Goal: Communication & Community: Answer question/provide support

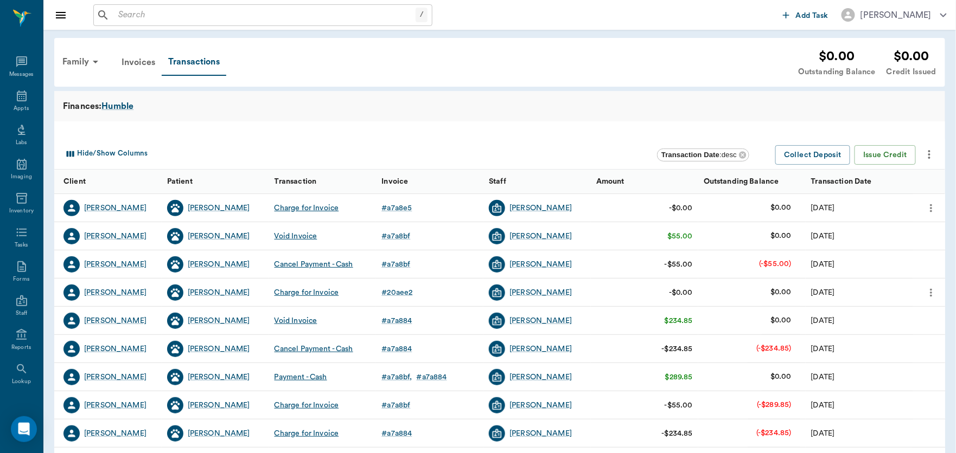
click at [178, 15] on input "text" at bounding box center [265, 15] width 302 height 15
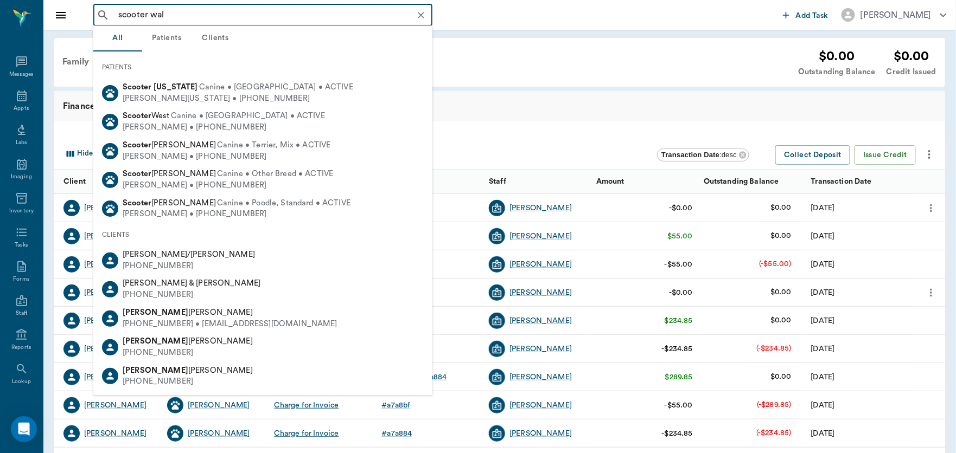
click at [136, 17] on input "scooter wal" at bounding box center [271, 15] width 315 height 15
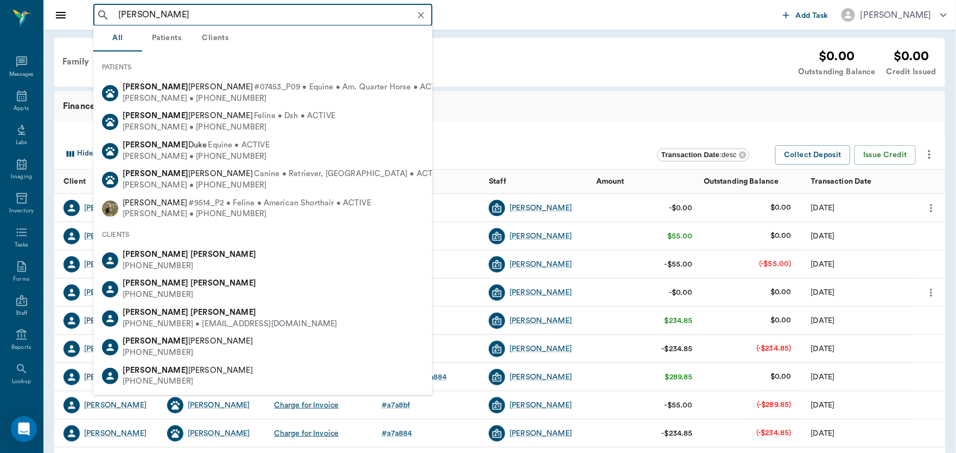
click at [176, 15] on input "[PERSON_NAME]" at bounding box center [271, 15] width 315 height 15
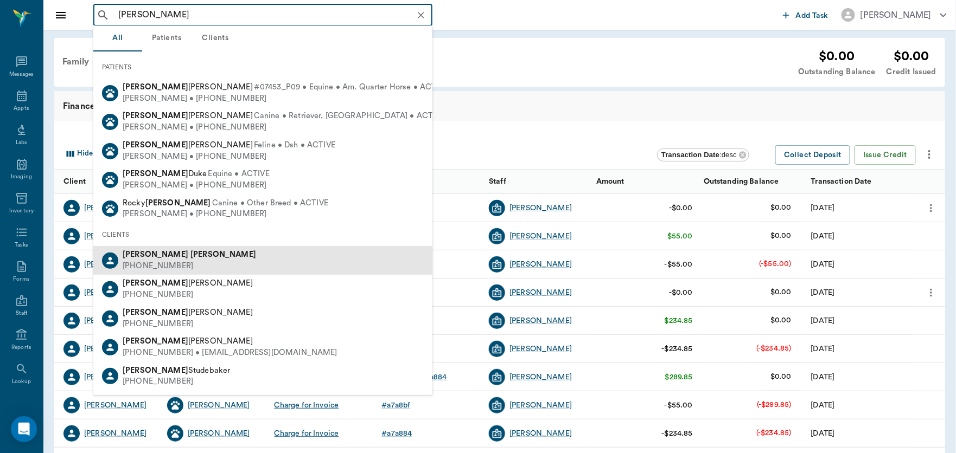
click at [147, 270] on div "[PHONE_NUMBER]" at bounding box center [189, 266] width 133 height 11
type input "[PERSON_NAME]"
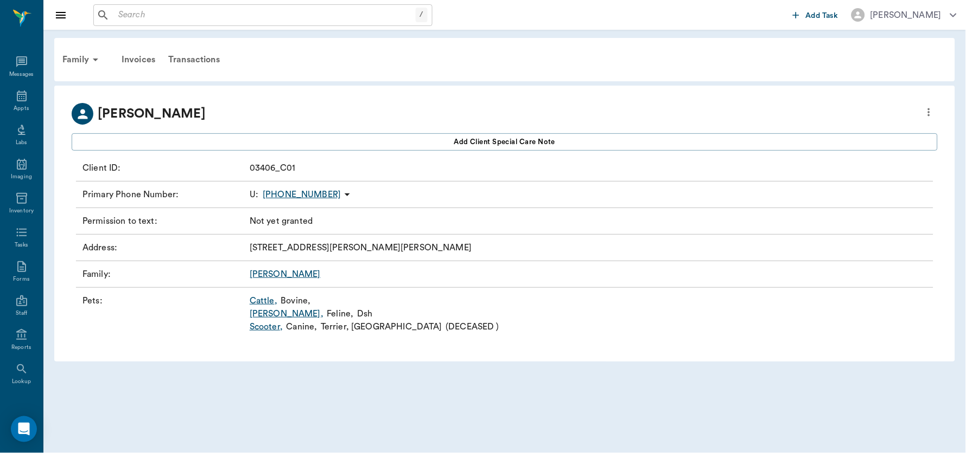
click at [269, 329] on link "Scooter ," at bounding box center [266, 327] width 33 height 13
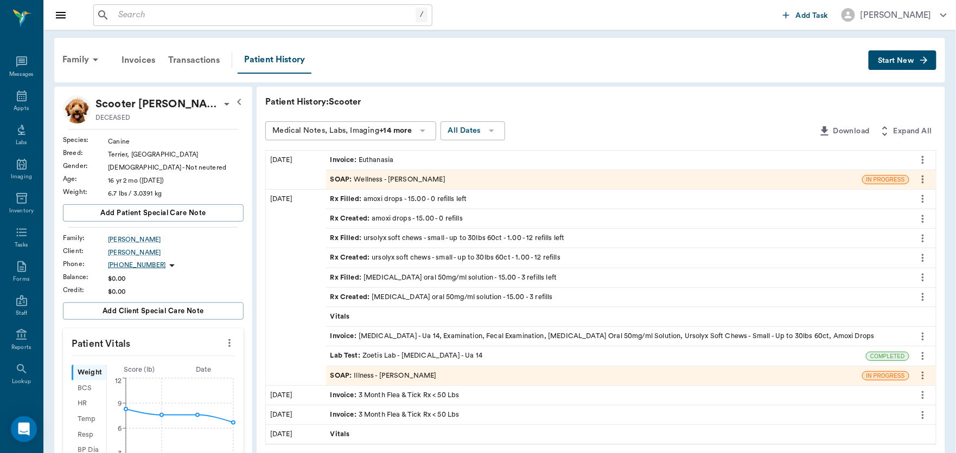
click at [391, 378] on div "SOAP : Illness - [PERSON_NAME]" at bounding box center [383, 376] width 106 height 10
click at [391, 376] on div "SOAP : Illness - [PERSON_NAME]" at bounding box center [383, 376] width 106 height 10
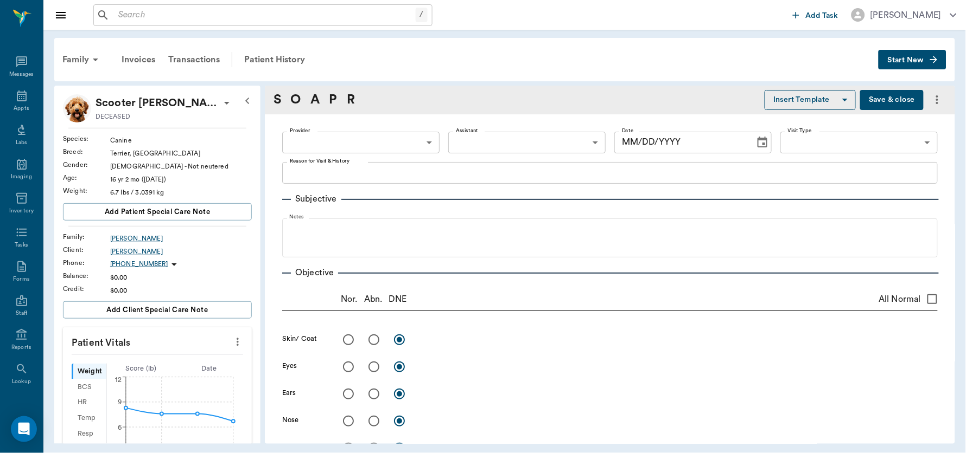
type textarea "limping, favoring right back leg, not wanting to put weight on it, separate iss…"
radio input "true"
type textarea "Normal [MEDICAL_DATA] of RH skeletal and ligament / tendon. Definite muscle atr…"
type input "63ec2f075fda476ae8351a4d"
type input "682b670d8bdc6f7f8feef3db"
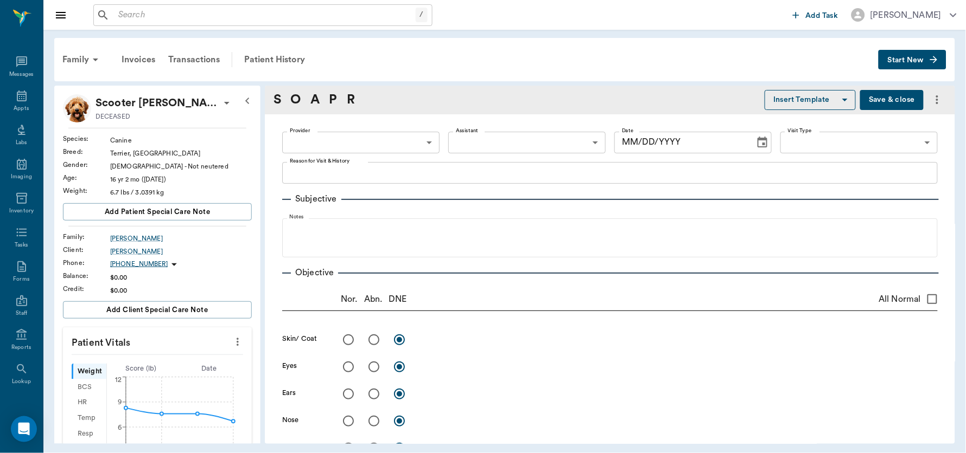
type input "65d2be4f46e3a538d89b8c15"
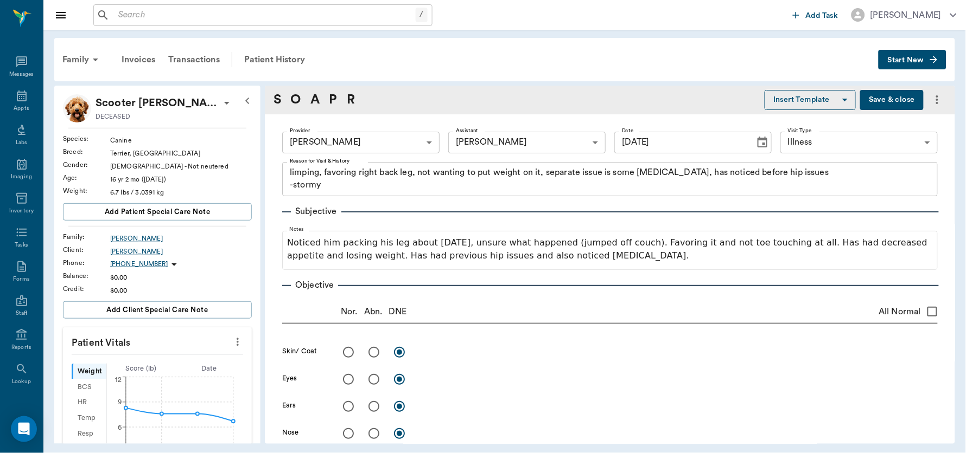
type input "[DATE]"
click at [219, 15] on input "text" at bounding box center [265, 15] width 302 height 15
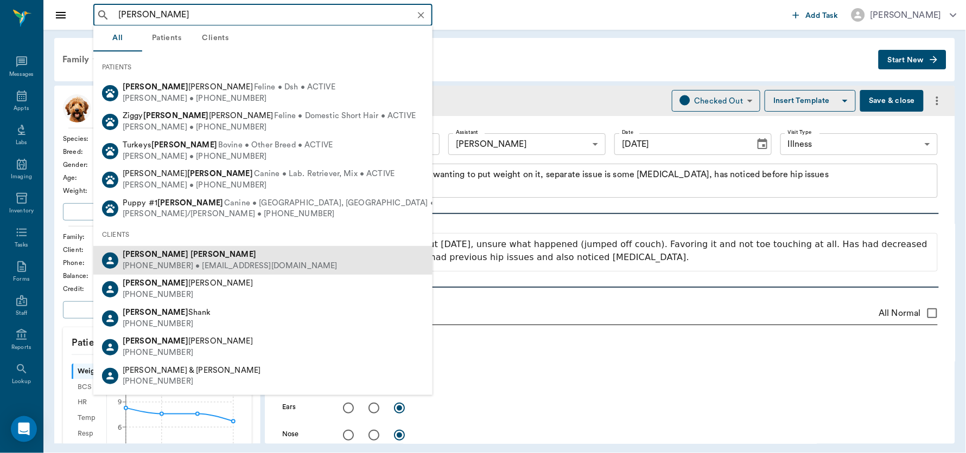
click at [177, 259] on div "[PERSON_NAME]" at bounding box center [230, 255] width 215 height 11
type input "[PERSON_NAME]"
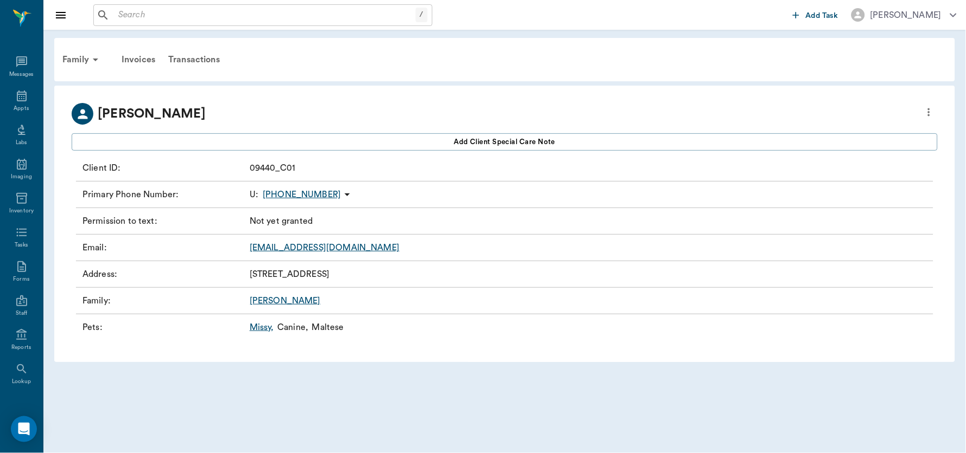
click at [311, 246] on link "[EMAIL_ADDRESS][DOMAIN_NAME]" at bounding box center [325, 248] width 150 height 9
click at [20, 68] on div "Messages" at bounding box center [21, 68] width 43 height 34
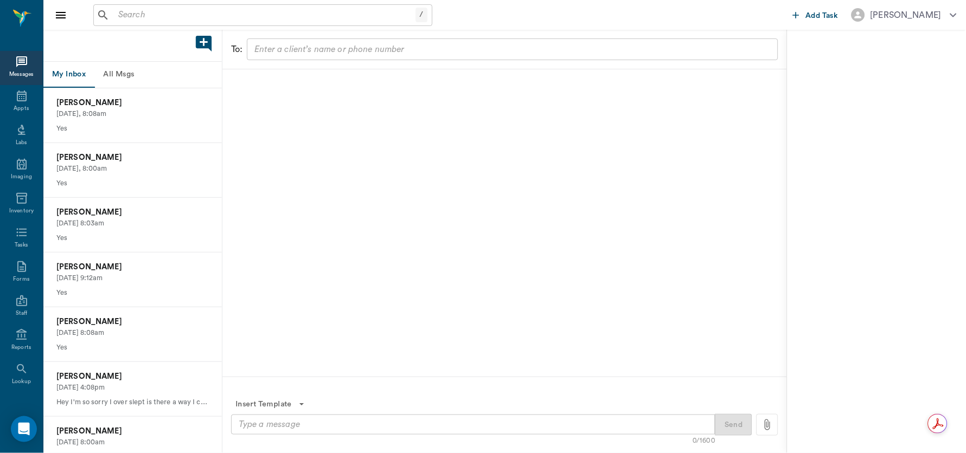
click at [324, 54] on input "text" at bounding box center [511, 49] width 523 height 15
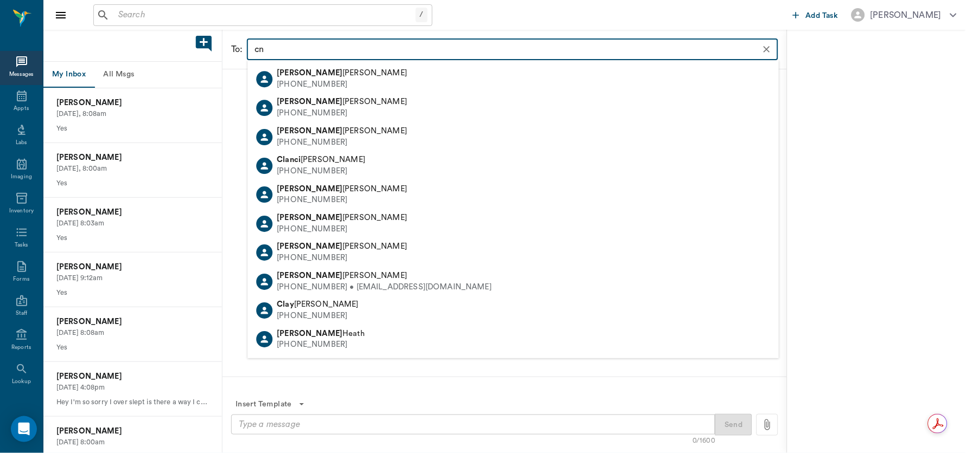
type input "c"
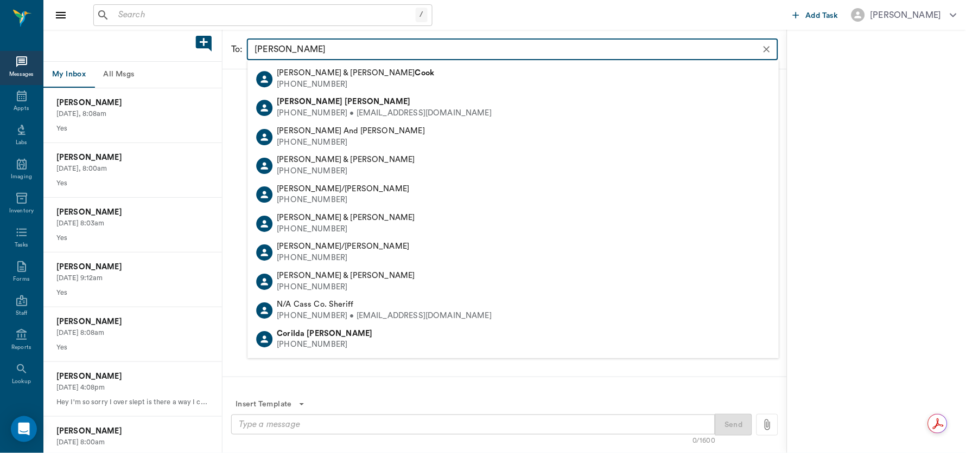
type input "[PERSON_NAME]"
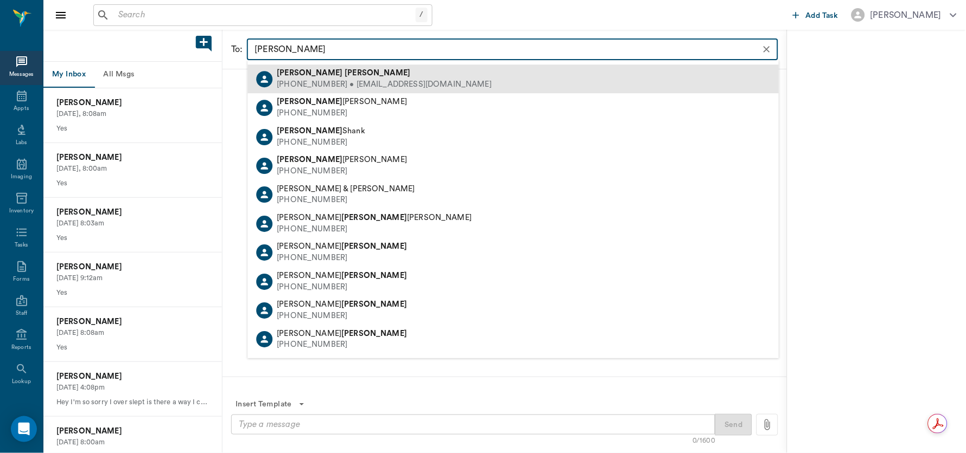
click at [333, 79] on div "[PHONE_NUMBER] • [EMAIL_ADDRESS][DOMAIN_NAME]" at bounding box center [384, 84] width 215 height 11
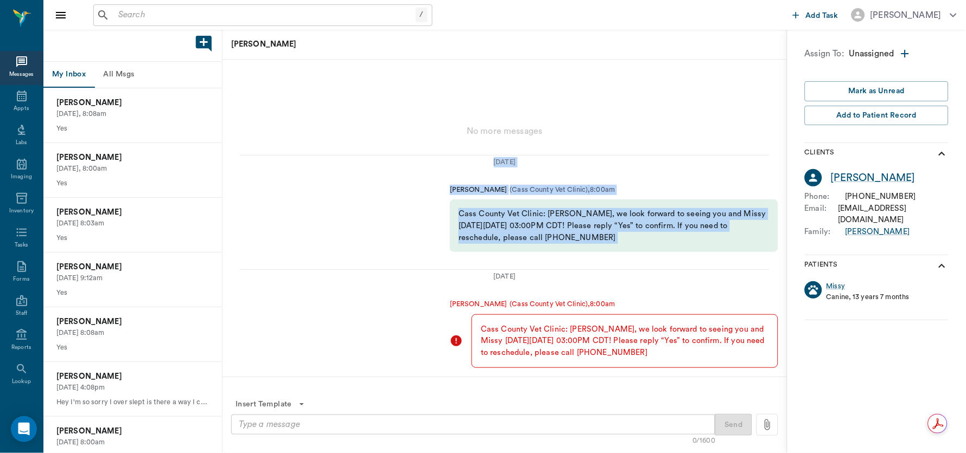
drag, startPoint x: 355, startPoint y: 138, endPoint x: 360, endPoint y: 160, distance: 22.2
click at [360, 160] on div "[DATE] [PERSON_NAME] ( Cass County Vet Clinic ) , 8:00am Cass County Vet Clinic…" at bounding box center [504, 246] width 564 height 260
click at [352, 206] on div "[PERSON_NAME] ( Cass County Vet Clinic ) , 8:00am Cass County Vet Clinic: [PERS…" at bounding box center [504, 218] width 564 height 85
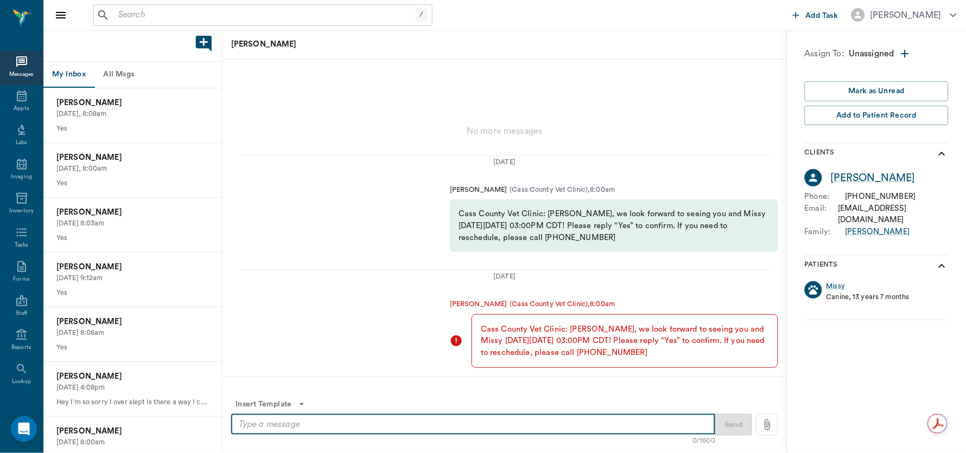
click at [350, 429] on textarea at bounding box center [473, 425] width 469 height 12
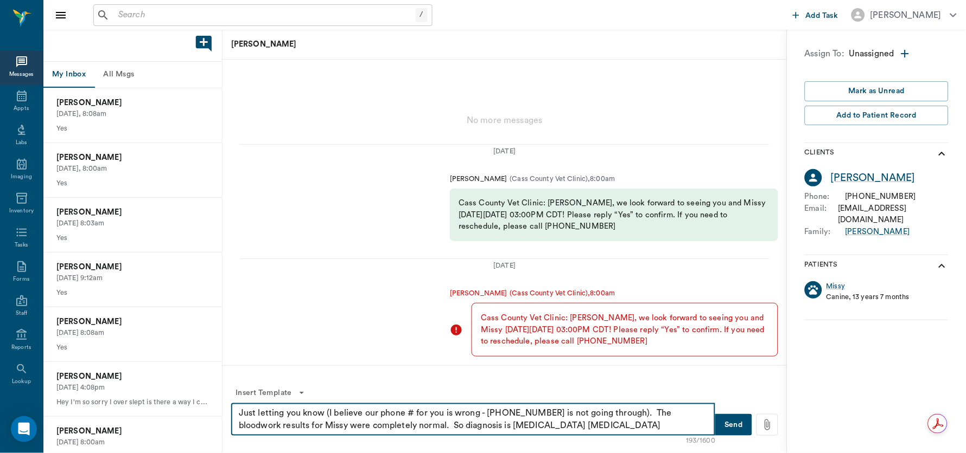
click at [554, 430] on textarea "Just letting you know (I believe our phone # for you is wrong - [PHONE_NUMBER] …" at bounding box center [473, 419] width 469 height 25
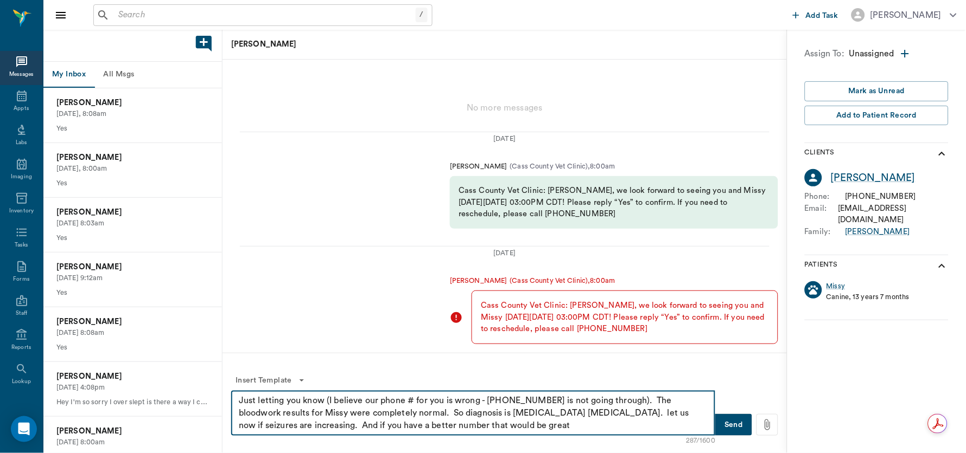
type textarea "Just letting you know (I believe our phone # for you is wrong - [PHONE_NUMBER] …"
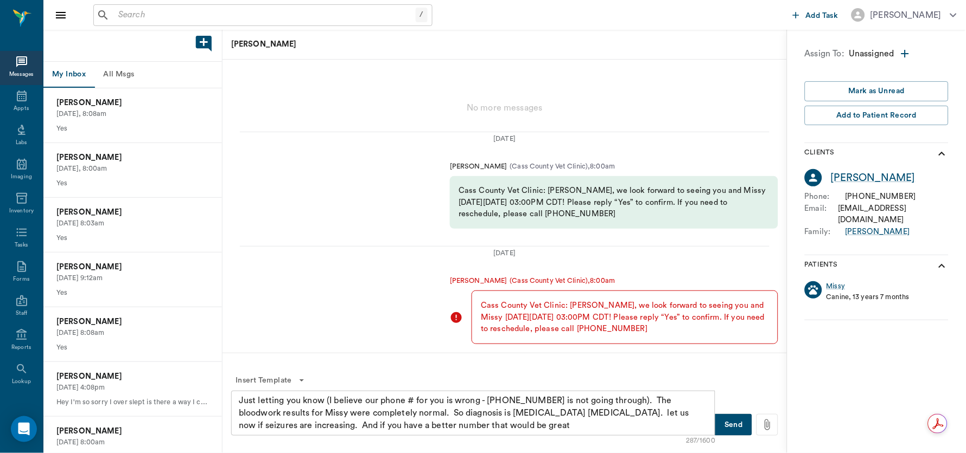
click at [734, 418] on button "Send" at bounding box center [733, 425] width 37 height 22
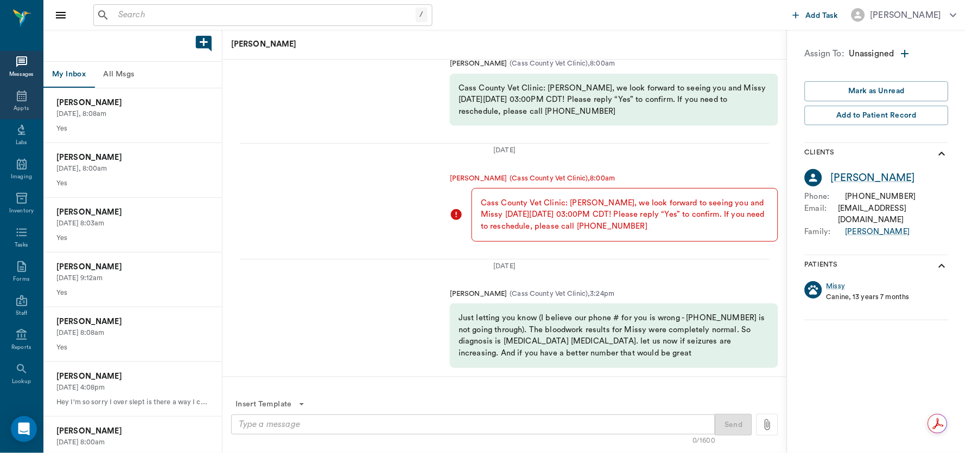
click at [15, 102] on icon at bounding box center [21, 96] width 13 height 13
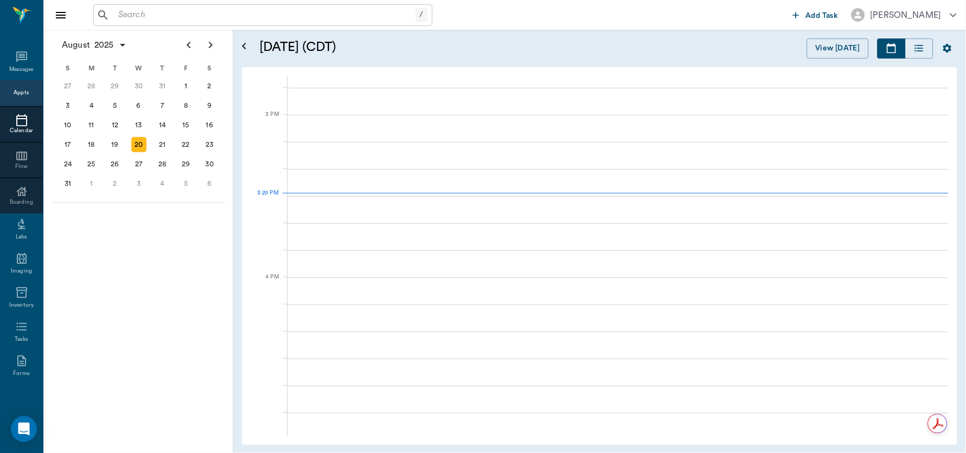
scroll to position [1140, 0]
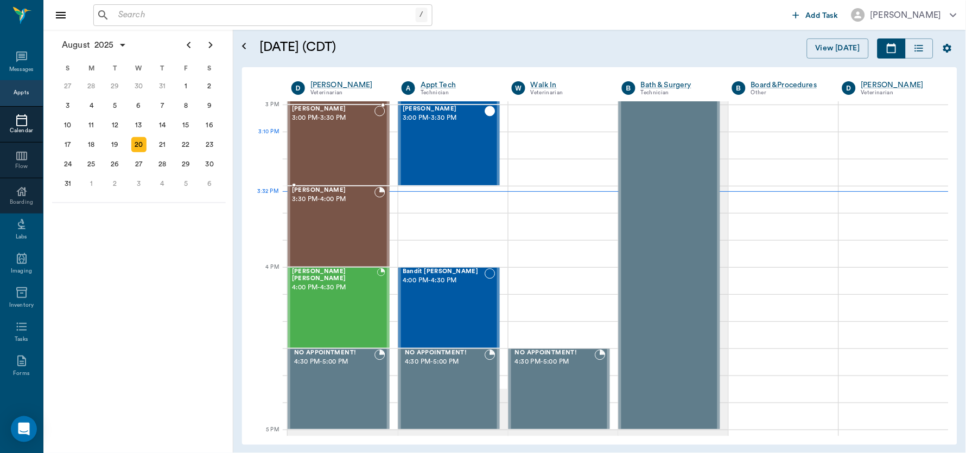
click at [348, 138] on div "[PERSON_NAME] 3:00 PM - 3:30 PM" at bounding box center [333, 145] width 82 height 79
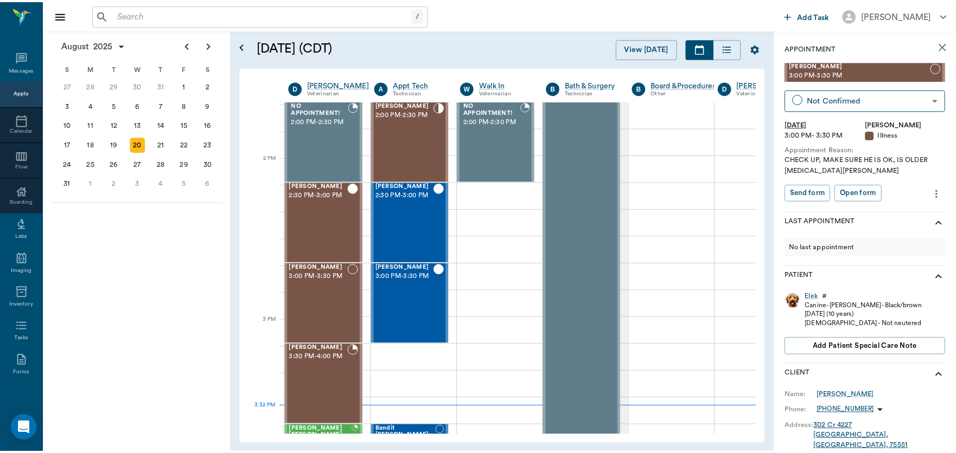
scroll to position [924, 0]
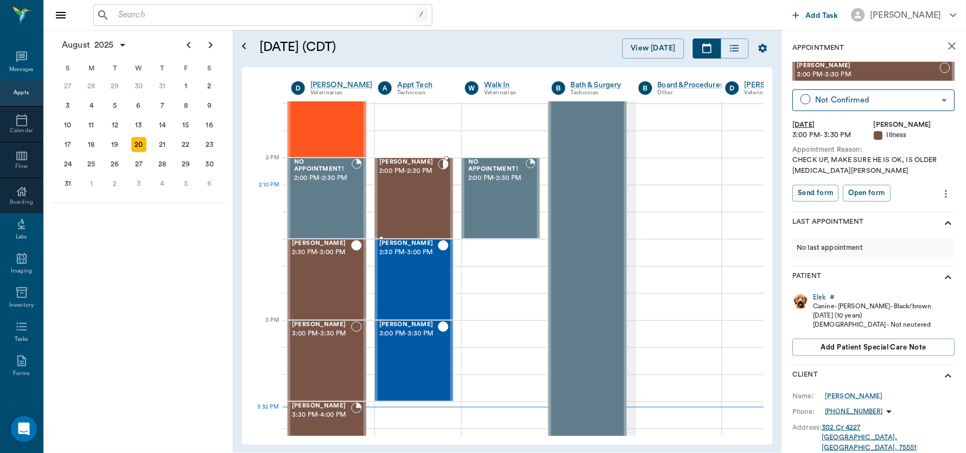
click at [410, 195] on div "[PERSON_NAME] 2:00 PM - 2:30 PM" at bounding box center [408, 198] width 59 height 79
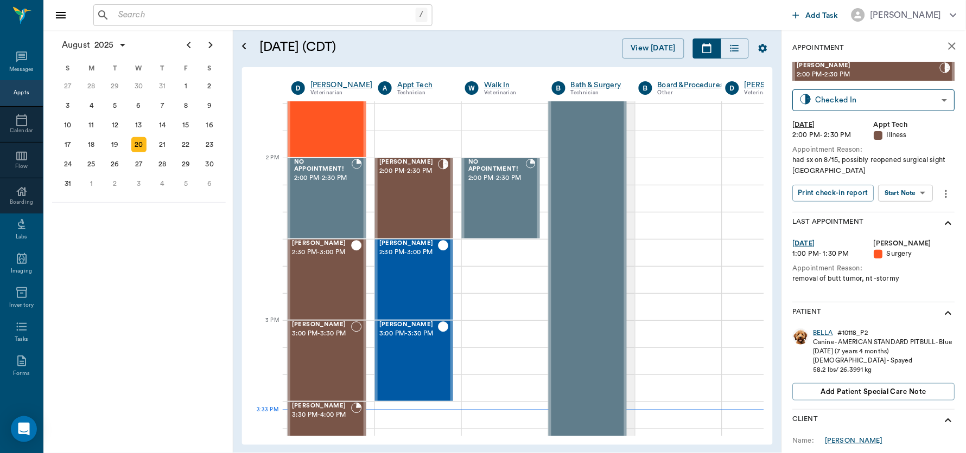
click at [824, 328] on div "BELLA # 10118_P2 Canine - AMERICAN STANDARD PITBULL - Blue [DATE] (7 years 4 mo…" at bounding box center [874, 367] width 162 height 86
click at [824, 335] on div "BELLA" at bounding box center [823, 333] width 20 height 9
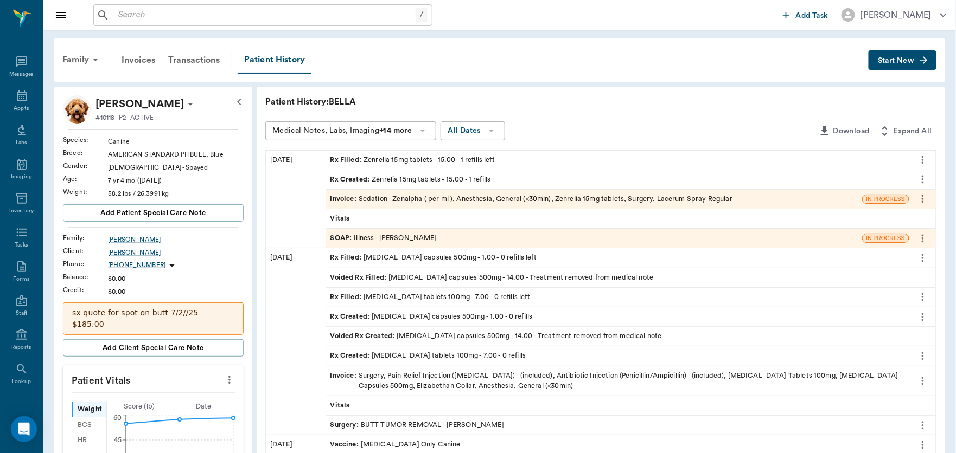
click at [418, 196] on div "Invoice : Sedation - Zenalpha ( per ml ), Anesthesia, General (<30min), Zenreli…" at bounding box center [531, 199] width 402 height 10
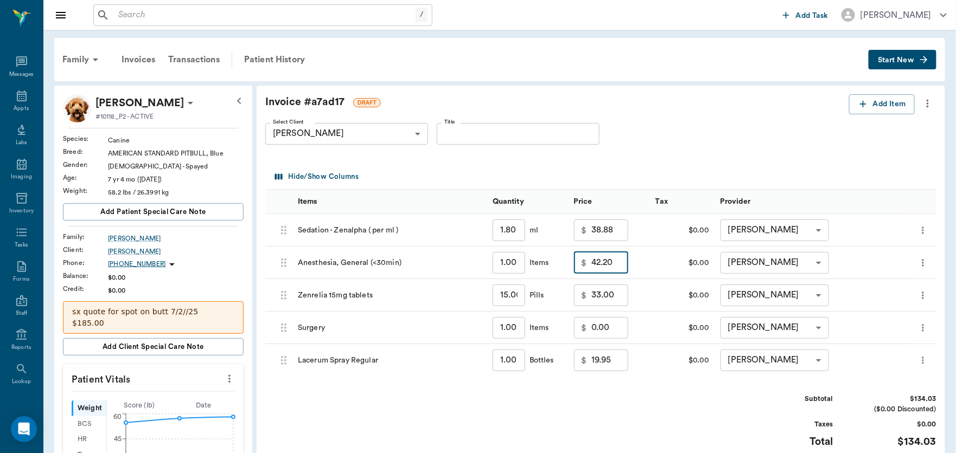
click at [622, 261] on input "42.20" at bounding box center [609, 263] width 37 height 22
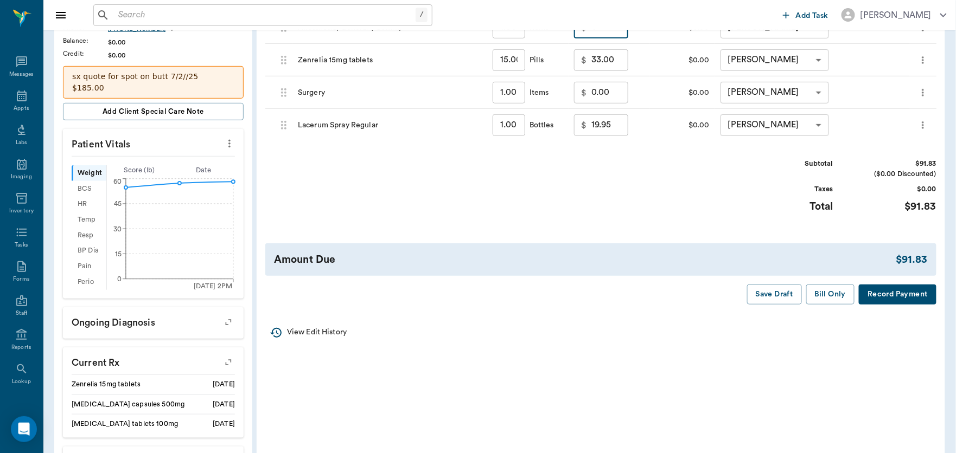
scroll to position [237, 0]
type input "0.00"
click at [830, 291] on button "Bill Only" at bounding box center [830, 294] width 49 height 20
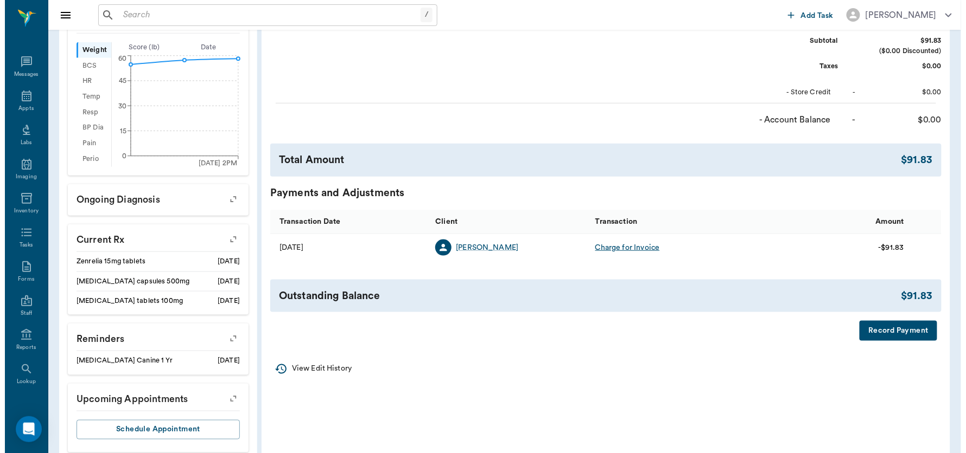
scroll to position [0, 0]
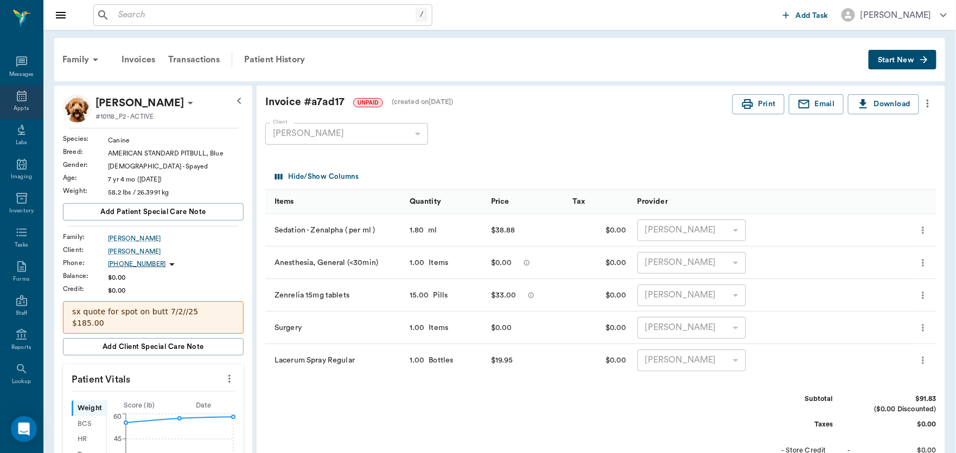
click at [17, 100] on icon at bounding box center [22, 96] width 10 height 11
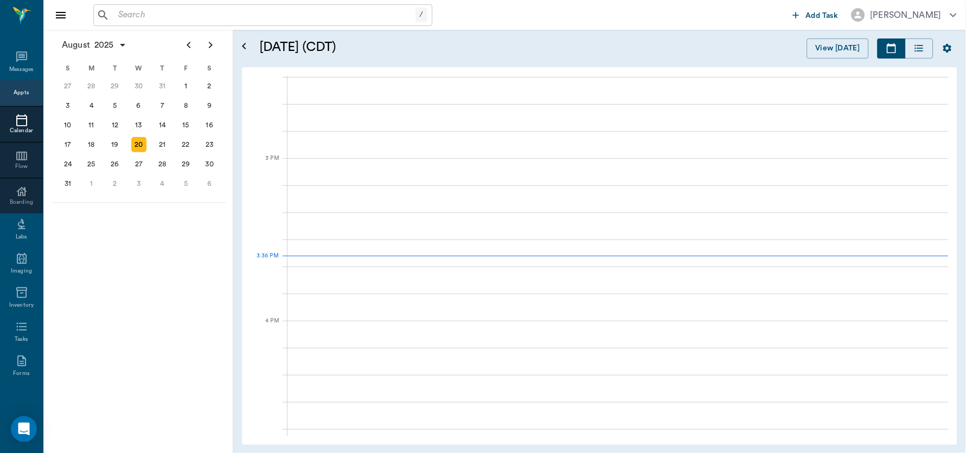
scroll to position [1139, 0]
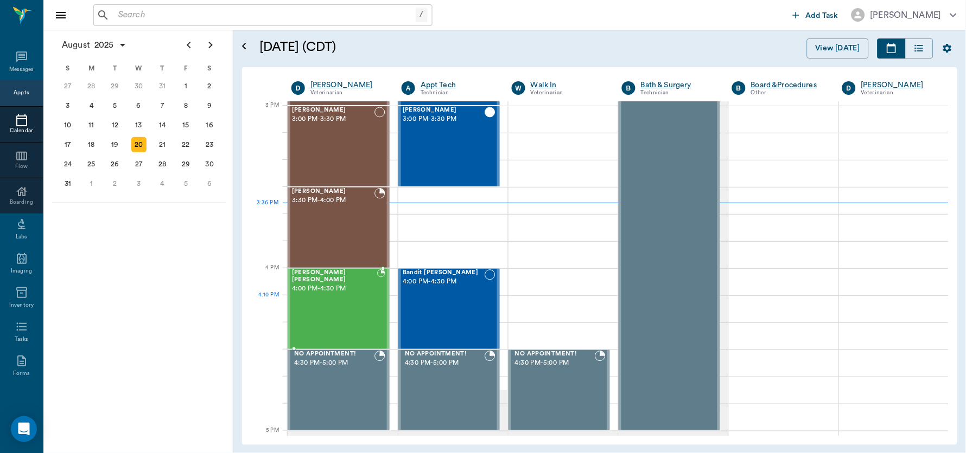
click at [342, 306] on div "[PERSON_NAME] [PERSON_NAME] 4:00 PM - 4:30 PM" at bounding box center [334, 309] width 85 height 79
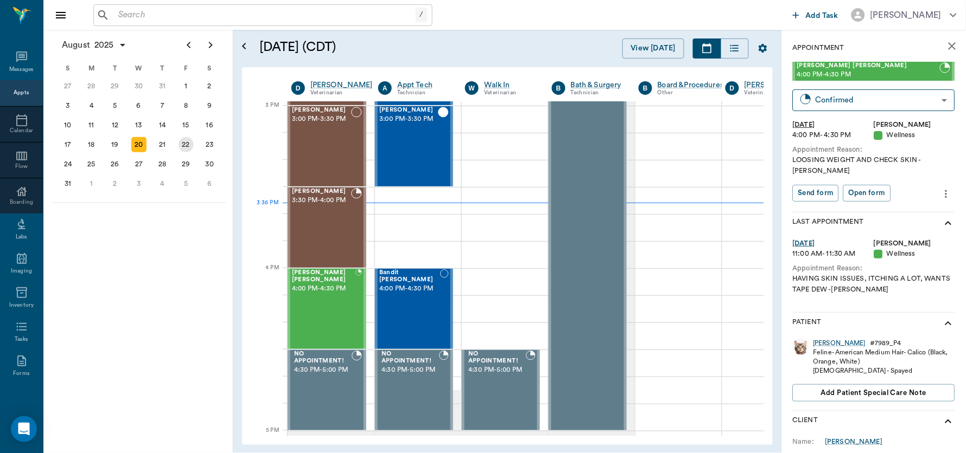
click at [186, 140] on div "22" at bounding box center [185, 144] width 15 height 15
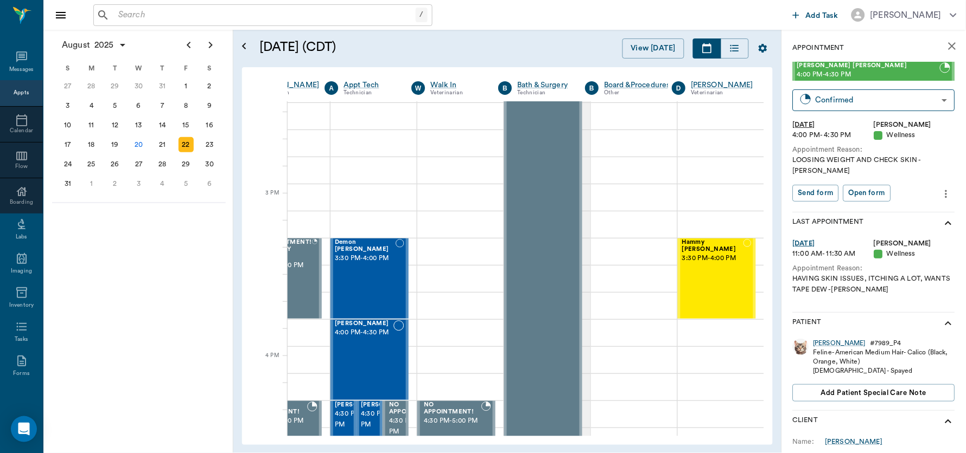
scroll to position [1048, 53]
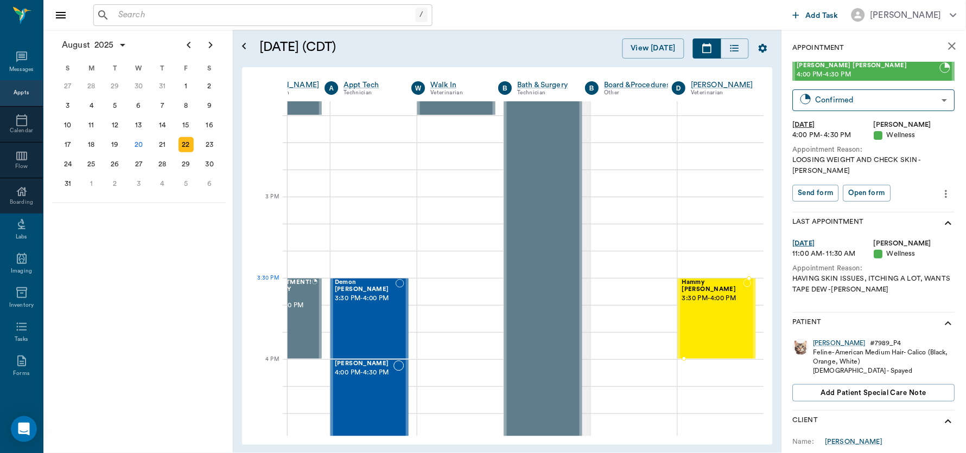
click at [715, 304] on div "Hammy [PERSON_NAME] 3:30 PM - 4:00 PM" at bounding box center [712, 318] width 61 height 79
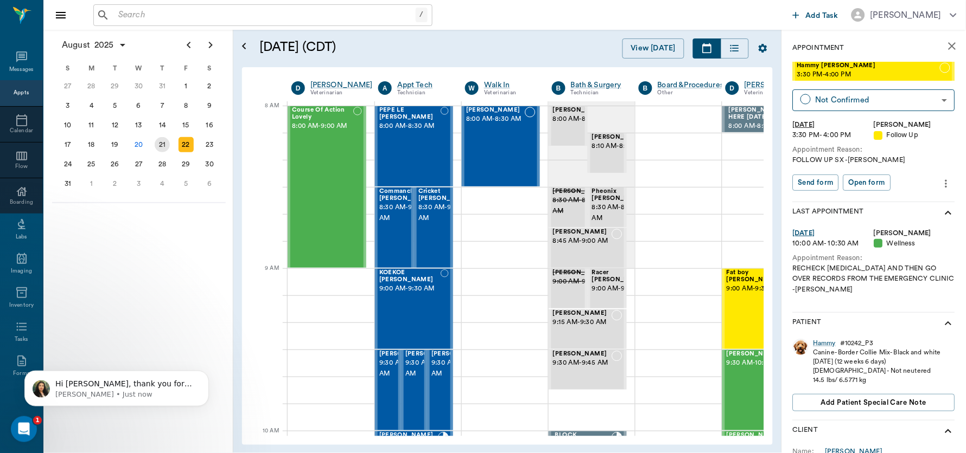
click at [160, 142] on div "21" at bounding box center [162, 144] width 15 height 15
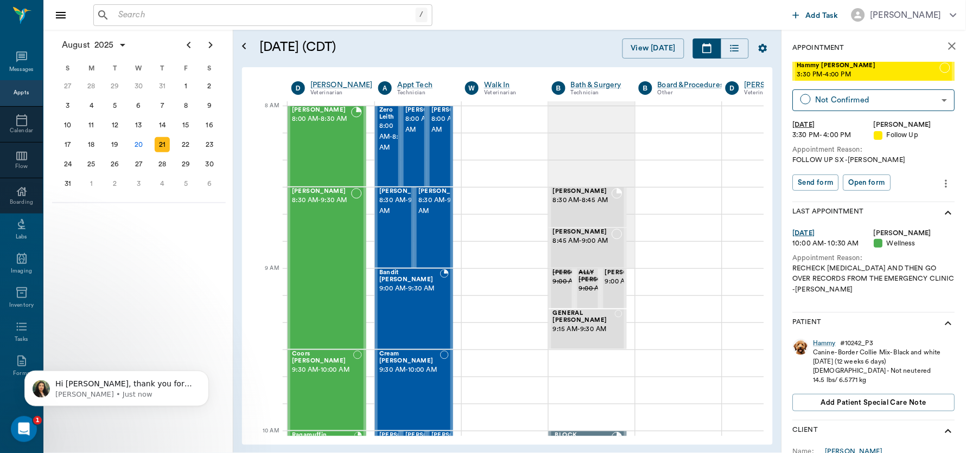
scroll to position [0, 1]
click at [328, 143] on div "[PERSON_NAME] 8:00 AM - 8:30 AM" at bounding box center [320, 146] width 59 height 79
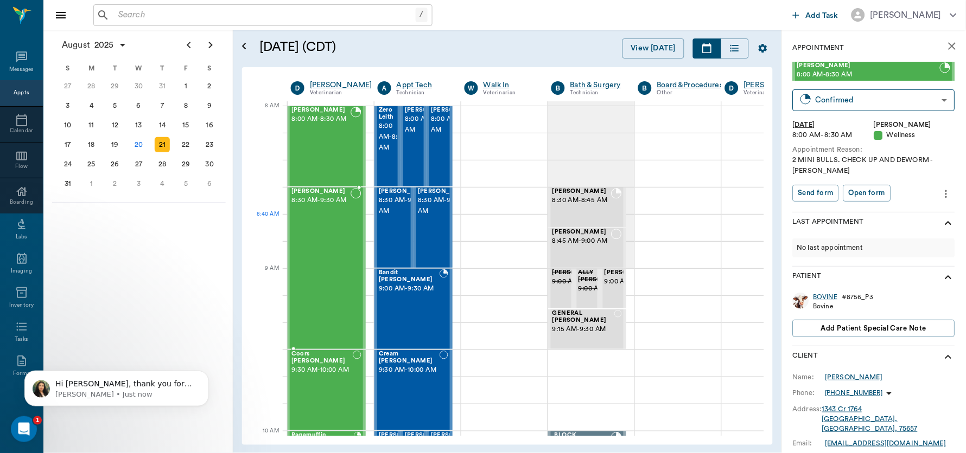
click at [336, 218] on div "[PERSON_NAME] 8:30 AM - 9:30 AM" at bounding box center [320, 268] width 59 height 161
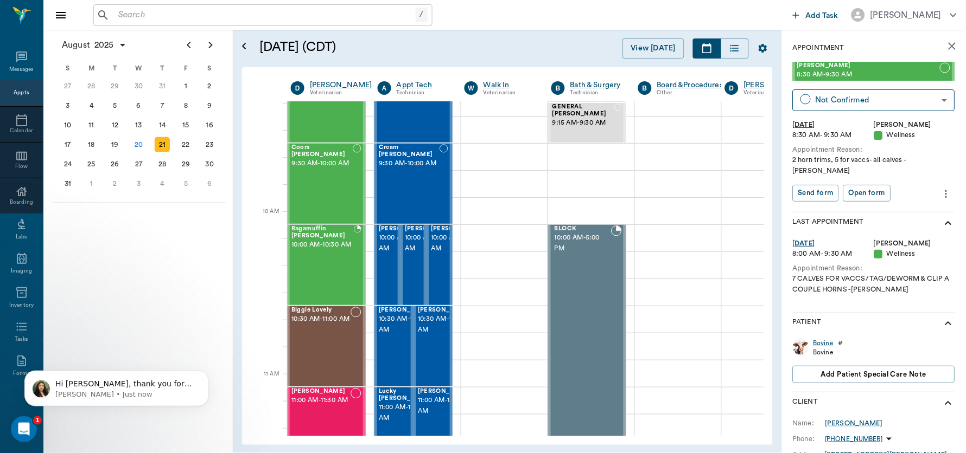
scroll to position [219, 1]
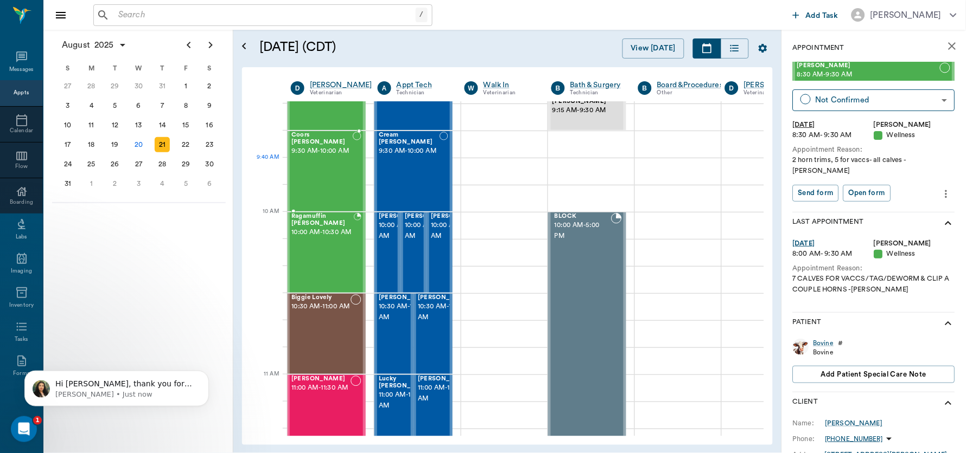
click at [322, 181] on div "Coors [PERSON_NAME] 9:30 AM - 10:00 AM" at bounding box center [321, 171] width 61 height 79
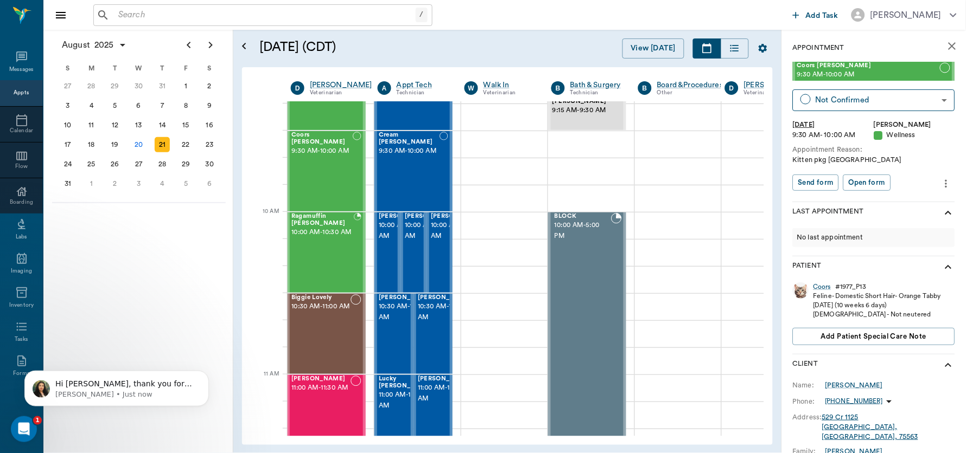
scroll to position [268, 1]
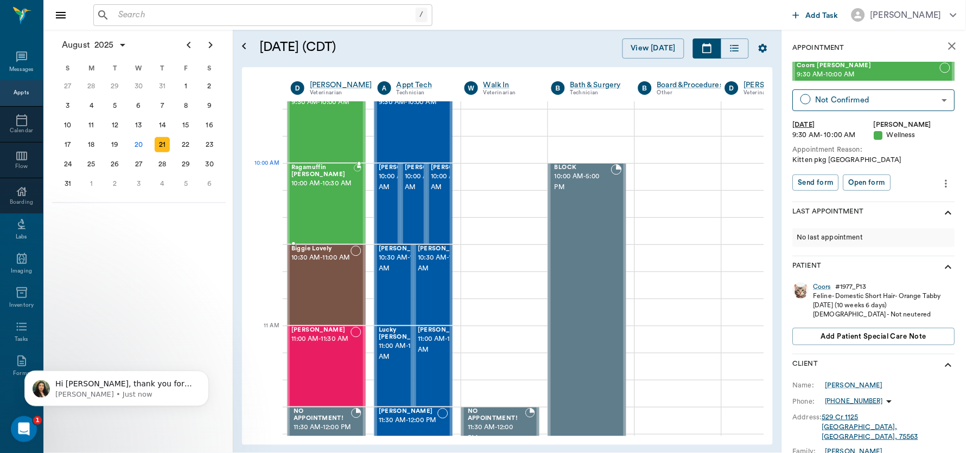
click at [316, 188] on span "10:00 AM - 10:30 AM" at bounding box center [322, 183] width 62 height 11
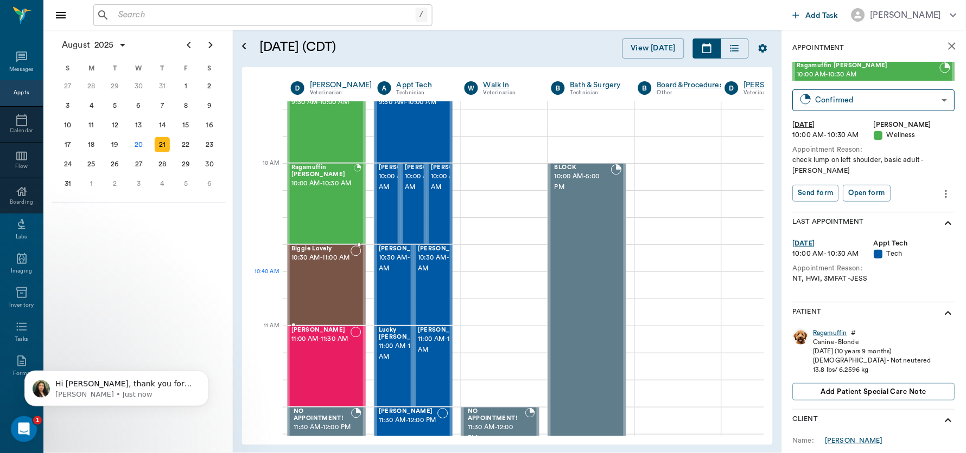
click at [323, 280] on div "Biggie Lovely 10:30 AM - 11:00 AM" at bounding box center [320, 285] width 59 height 79
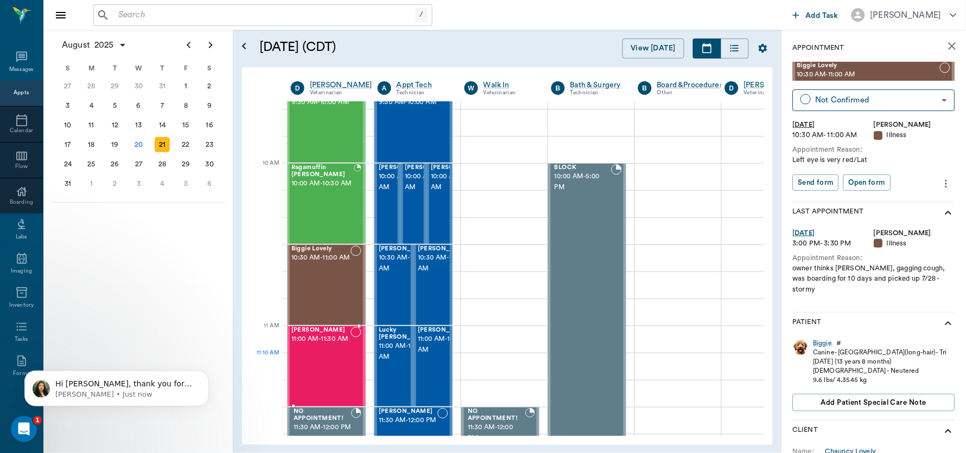
click at [325, 366] on div "[PERSON_NAME] 11:00 AM - 11:30 AM" at bounding box center [320, 366] width 59 height 79
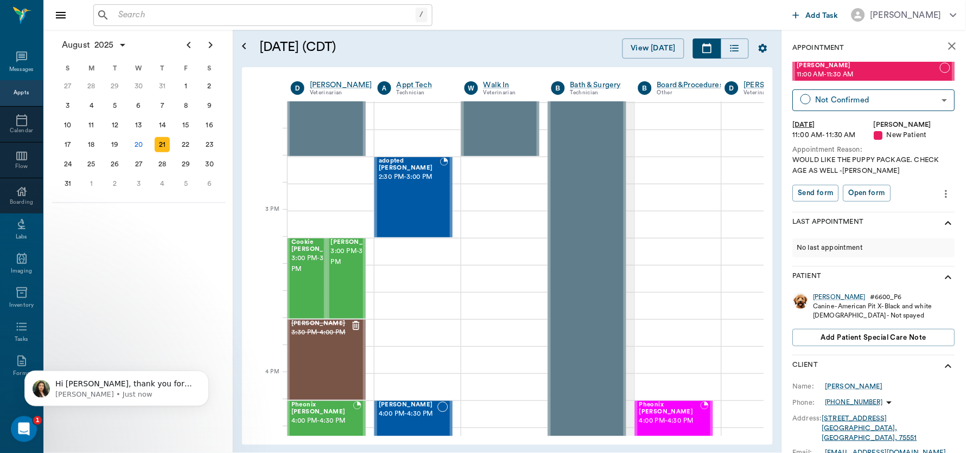
scroll to position [1080, 1]
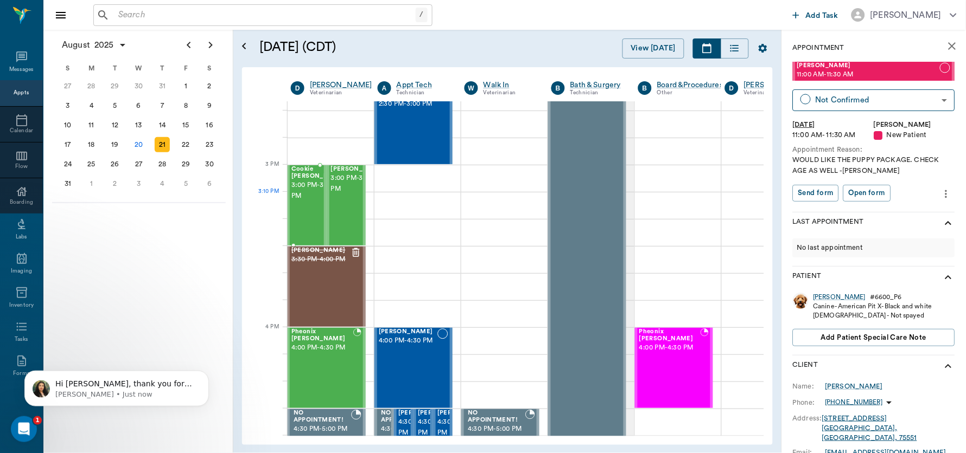
click at [306, 202] on span "3:00 PM - 3:30 PM" at bounding box center [318, 191] width 54 height 22
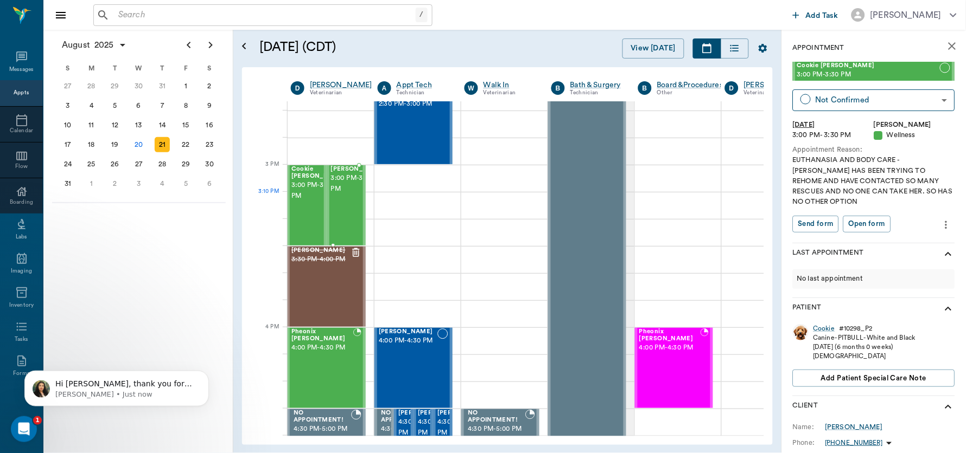
click at [342, 195] on span "3:00 PM - 3:30 PM" at bounding box center [358, 184] width 54 height 22
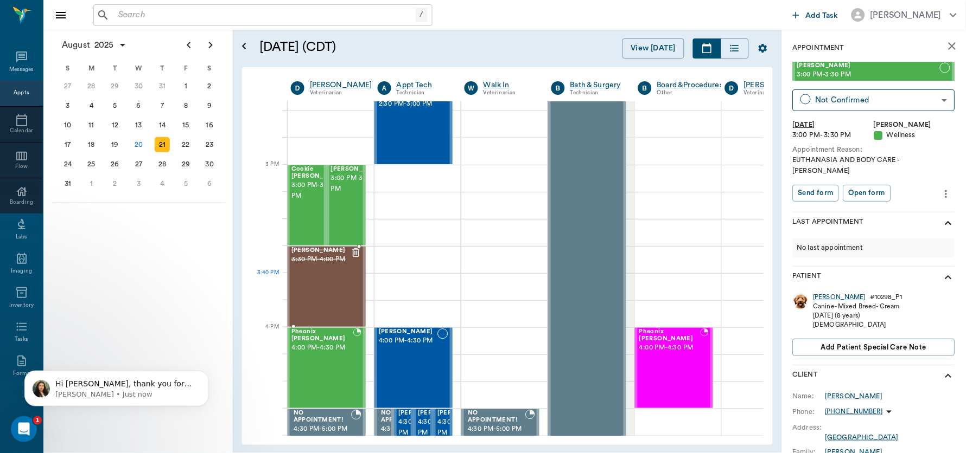
click at [331, 291] on div "[PERSON_NAME] 3:30 PM - 4:00 PM" at bounding box center [320, 286] width 59 height 79
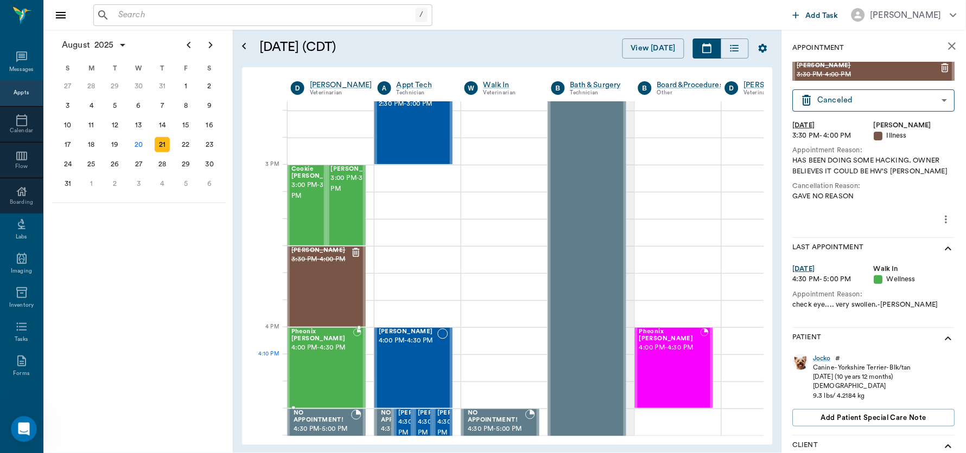
click at [342, 357] on div "Pheonix [PERSON_NAME] 4:00 PM - 4:30 PM" at bounding box center [322, 368] width 62 height 79
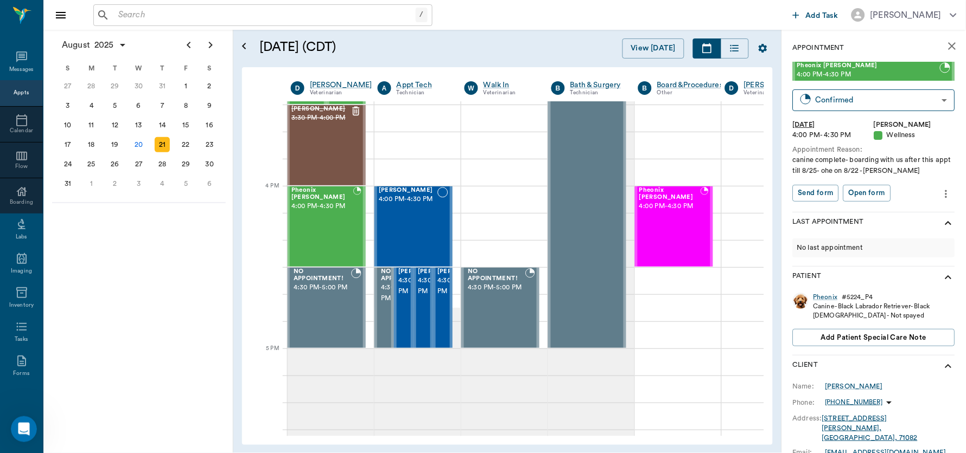
scroll to position [1230, 1]
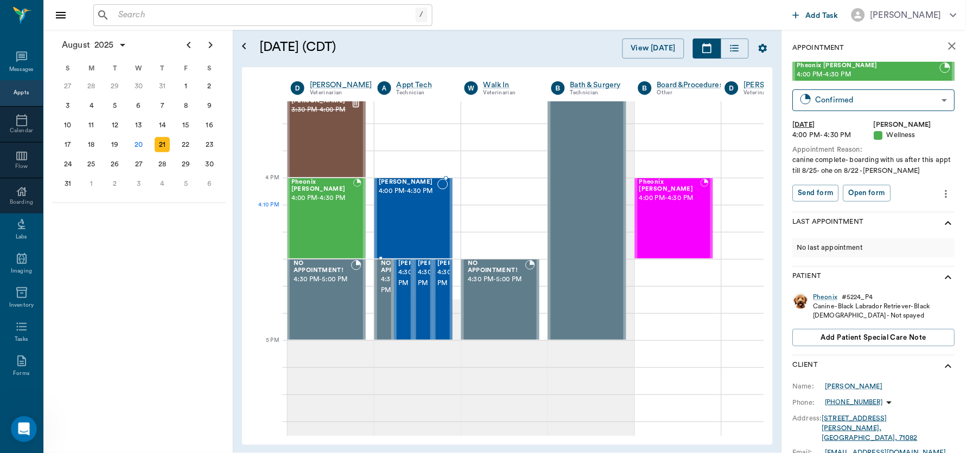
click at [393, 210] on div "[PERSON_NAME] 4:00 PM - 4:30 PM" at bounding box center [408, 218] width 59 height 79
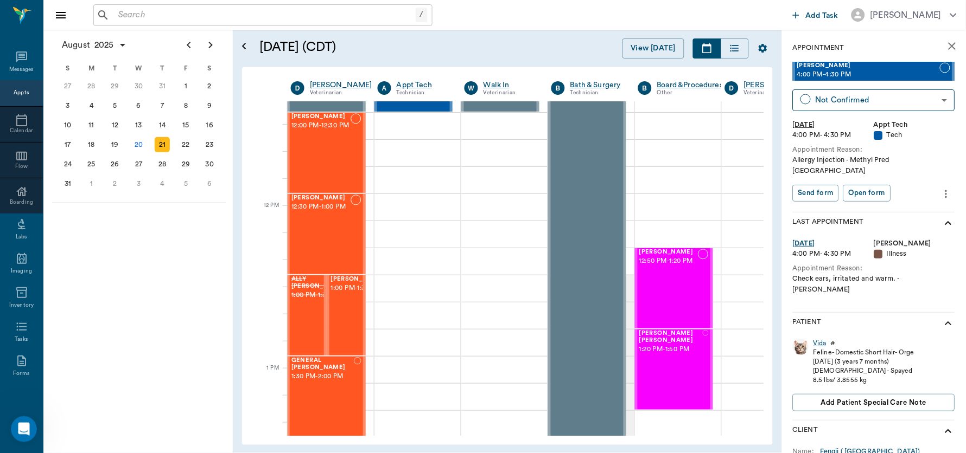
scroll to position [0, 1]
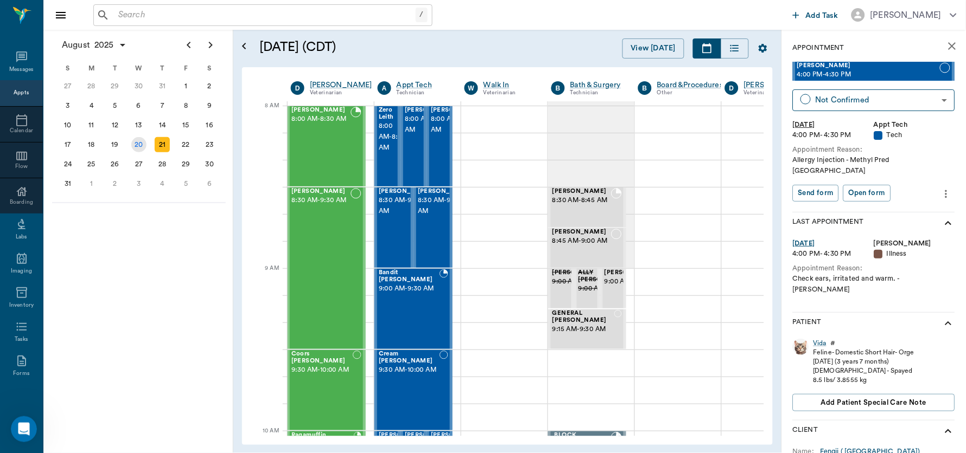
click at [137, 140] on div "20" at bounding box center [138, 144] width 15 height 15
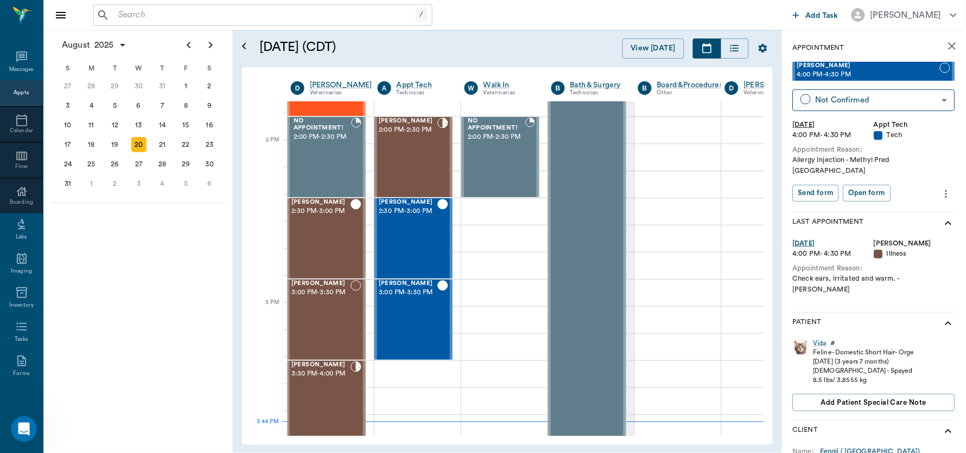
scroll to position [942, 1]
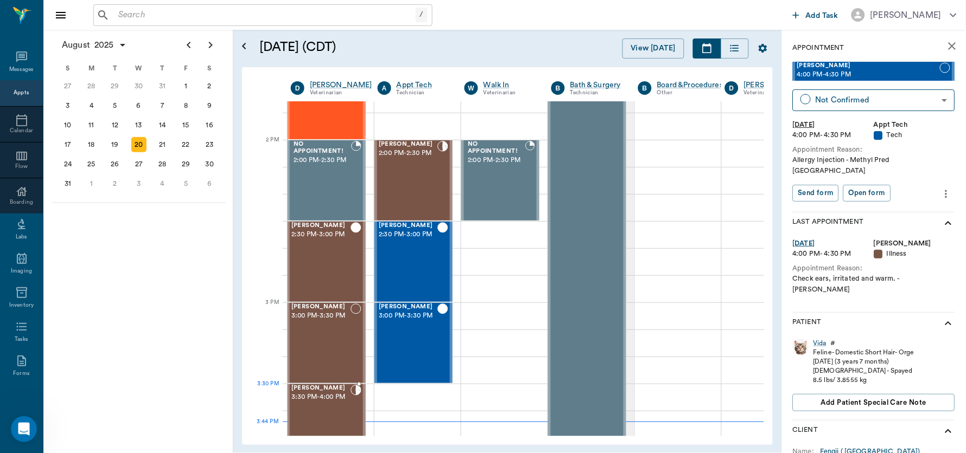
click at [312, 394] on span "3:30 PM - 4:00 PM" at bounding box center [320, 397] width 59 height 11
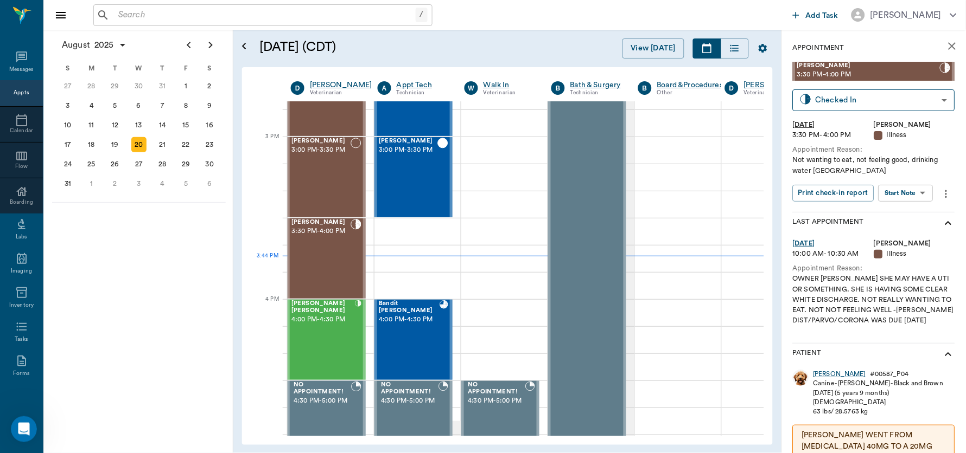
scroll to position [1128, 1]
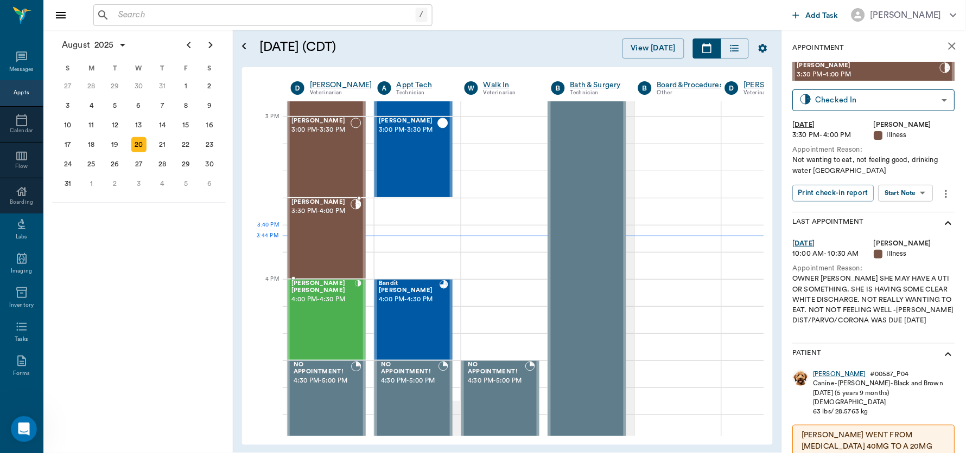
click at [323, 234] on div "[PERSON_NAME] 3:30 PM - 4:00 PM" at bounding box center [320, 238] width 59 height 79
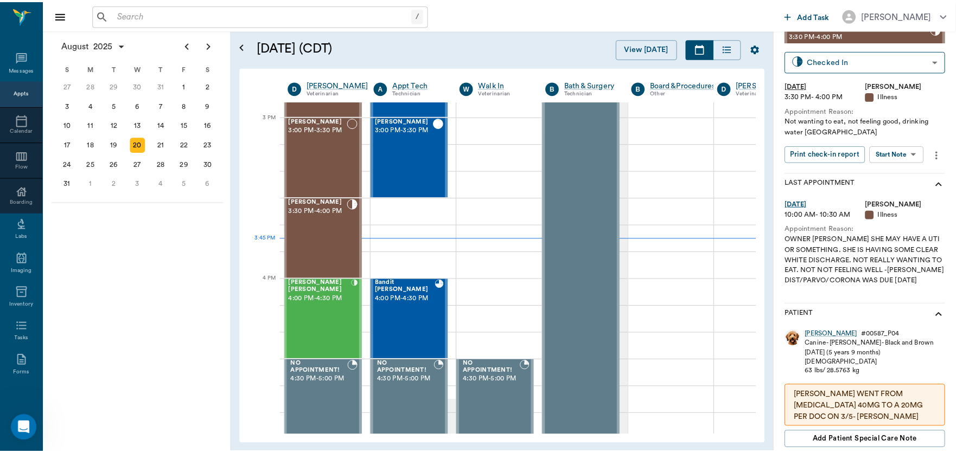
scroll to position [44, 0]
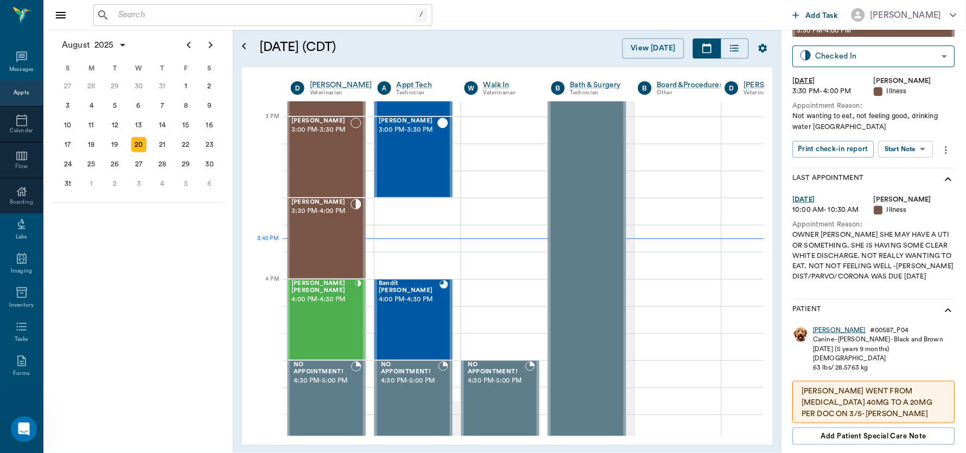
click at [817, 330] on div "[PERSON_NAME]" at bounding box center [839, 330] width 53 height 9
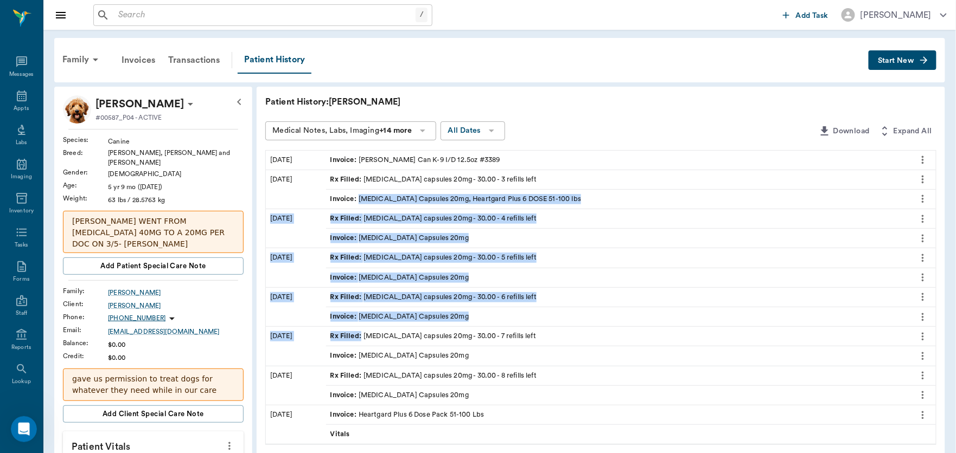
drag, startPoint x: 0, startPoint y: 0, endPoint x: 896, endPoint y: 203, distance: 918.4
click at [896, 203] on div "08/19/25 Invoice : Hill's PD Can K-9 I/D 12.5oz #3389 07/31/25 Rx Filled : fluo…" at bounding box center [601, 298] width 670 height 295
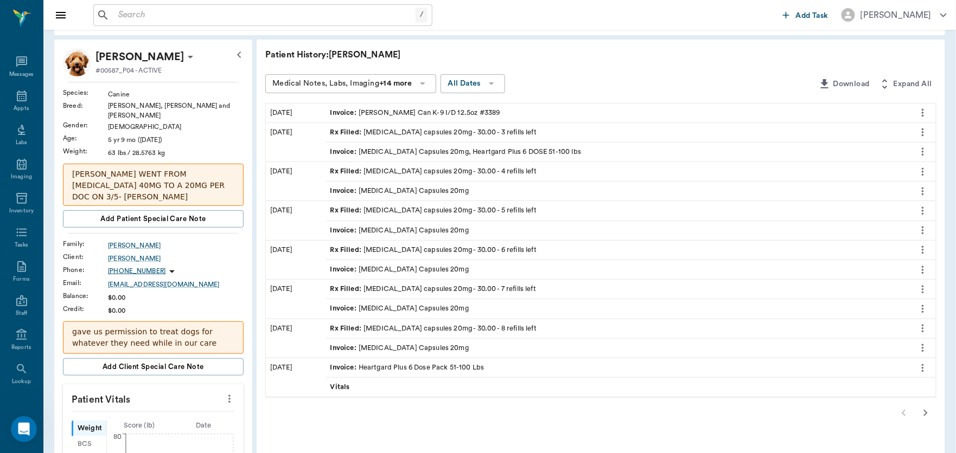
click at [759, 69] on div "Patient History: Kate Medical Notes, Labs, Imaging +14 more All Dates Download …" at bounding box center [601, 450] width 688 height 821
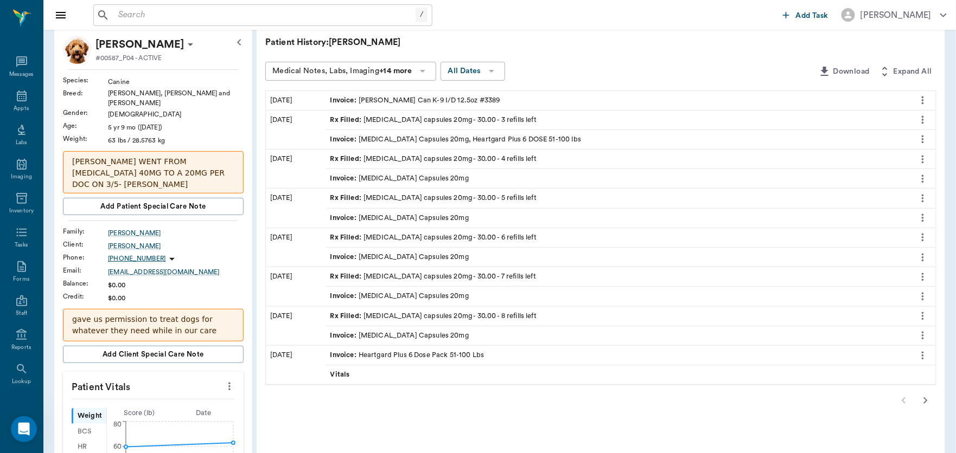
scroll to position [79, 0]
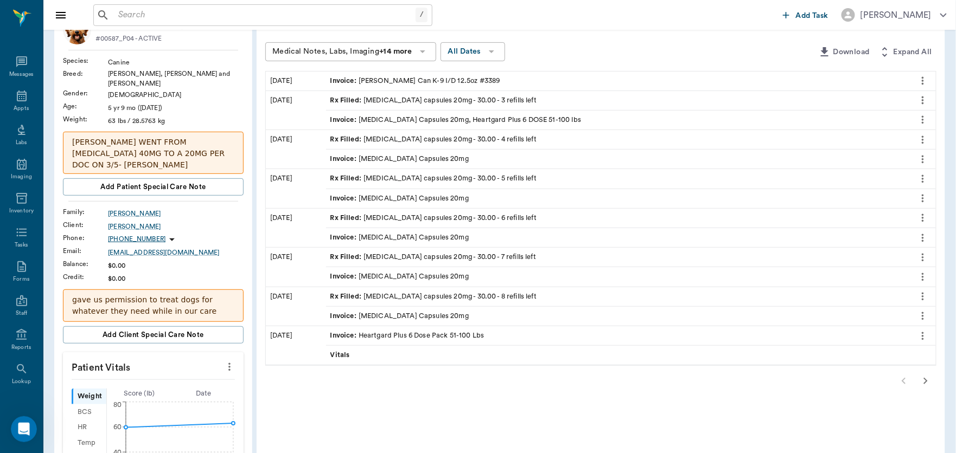
click at [923, 382] on icon "button" at bounding box center [925, 381] width 13 height 13
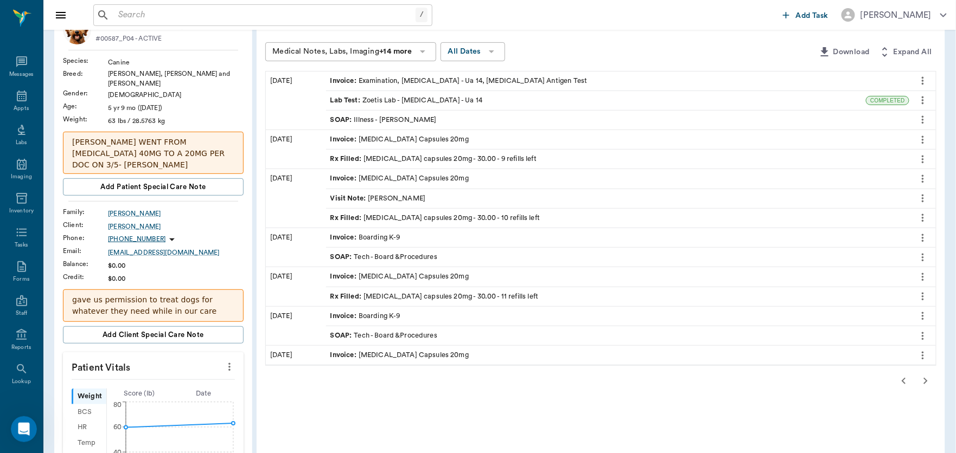
click at [404, 115] on div "SOAP : Illness - [PERSON_NAME]" at bounding box center [383, 120] width 106 height 10
